Goal: Task Accomplishment & Management: Complete application form

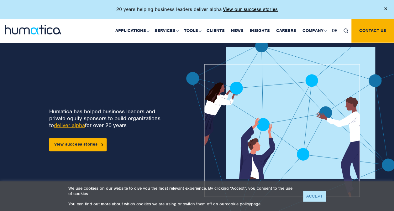
click at [320, 194] on link "ACCEPT" at bounding box center [314, 196] width 23 height 10
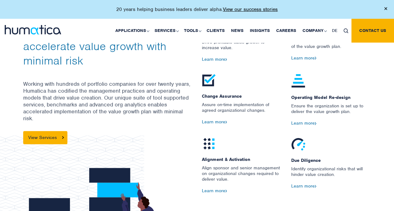
scroll to position [731, 0]
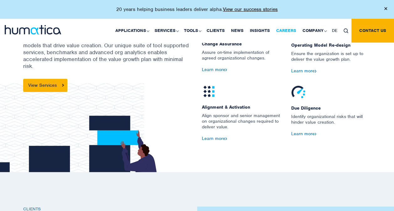
click at [289, 29] on link "Careers" at bounding box center [286, 31] width 26 height 24
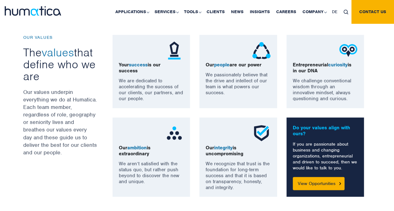
scroll to position [522, 0]
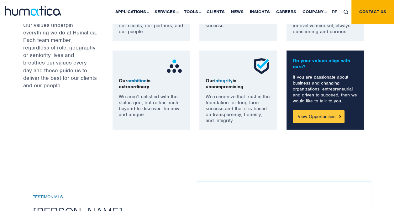
click at [317, 117] on link "View Opportunities" at bounding box center [319, 116] width 52 height 13
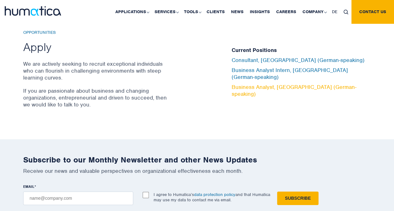
click at [267, 84] on link "Business Analyst, Munich (German-speaking)" at bounding box center [294, 91] width 125 height 14
